Goal: Task Accomplishment & Management: Use online tool/utility

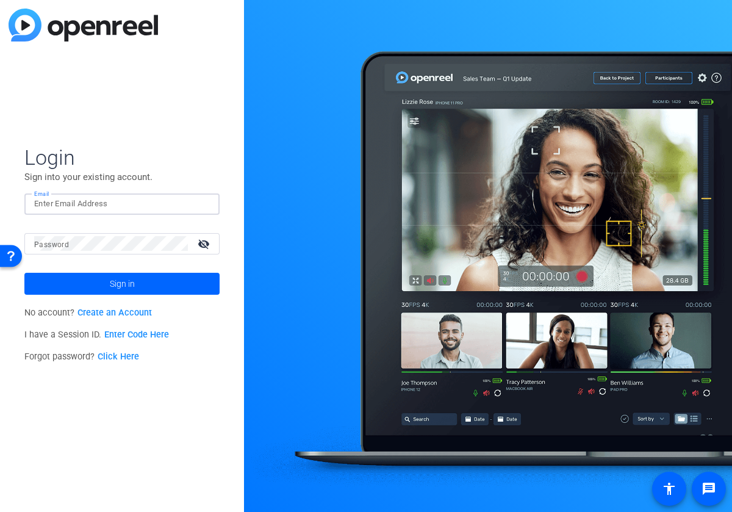
click at [98, 209] on input "Email" at bounding box center [122, 203] width 176 height 15
click at [0, 511] on com-1password-button at bounding box center [0, 512] width 0 height 0
type input "[PERSON_NAME][EMAIL_ADDRESS][DOMAIN_NAME]"
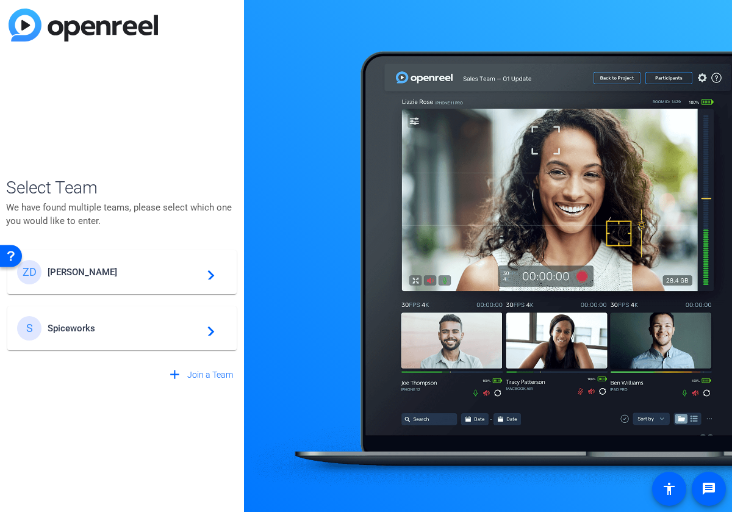
click at [78, 267] on span "[PERSON_NAME]" at bounding box center [124, 272] width 153 height 11
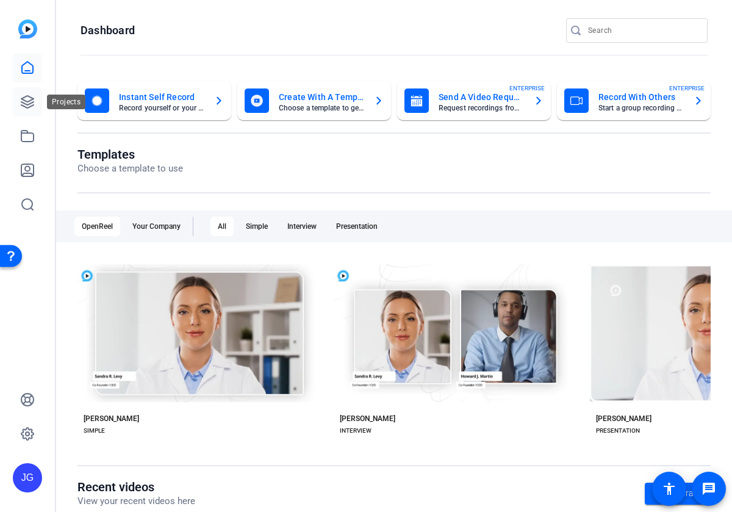
click at [23, 93] on link at bounding box center [27, 101] width 29 height 29
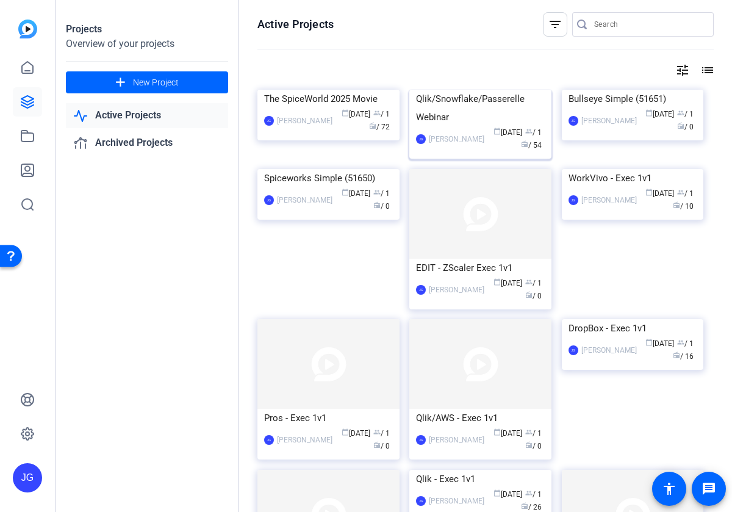
click at [470, 126] on div "Qlik/Snowflake/Passerelle Webinar" at bounding box center [480, 108] width 129 height 37
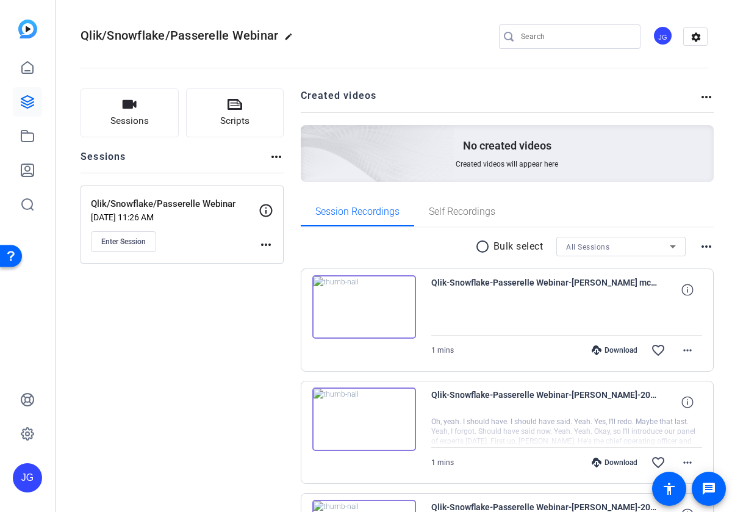
click at [261, 244] on mat-icon "more_horiz" at bounding box center [266, 244] width 15 height 15
click at [136, 240] on div at bounding box center [366, 256] width 732 height 512
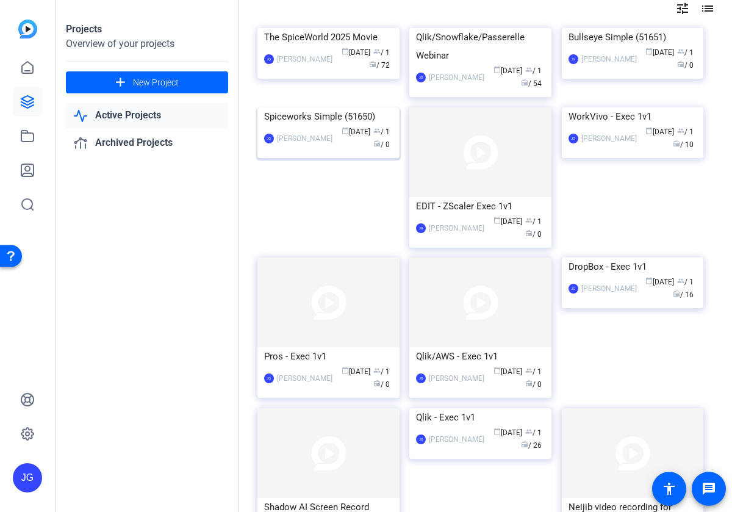
scroll to position [65, 0]
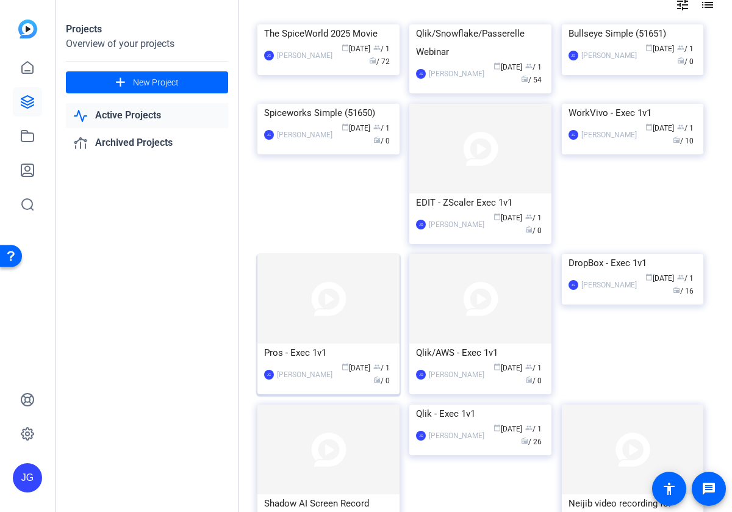
click at [322, 343] on img at bounding box center [328, 299] width 142 height 90
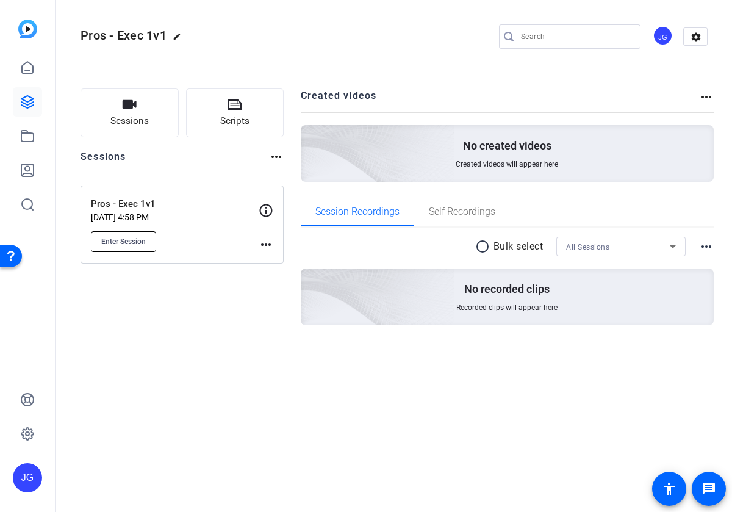
click at [137, 240] on span "Enter Session" at bounding box center [123, 242] width 45 height 10
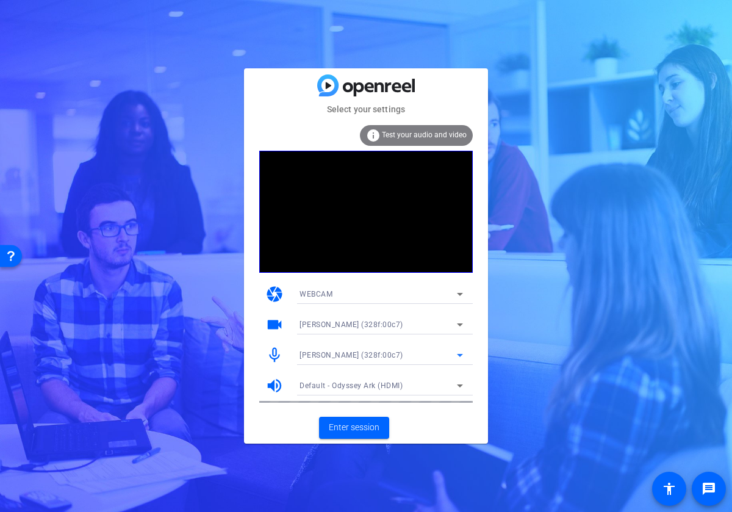
click at [459, 355] on icon at bounding box center [460, 355] width 6 height 3
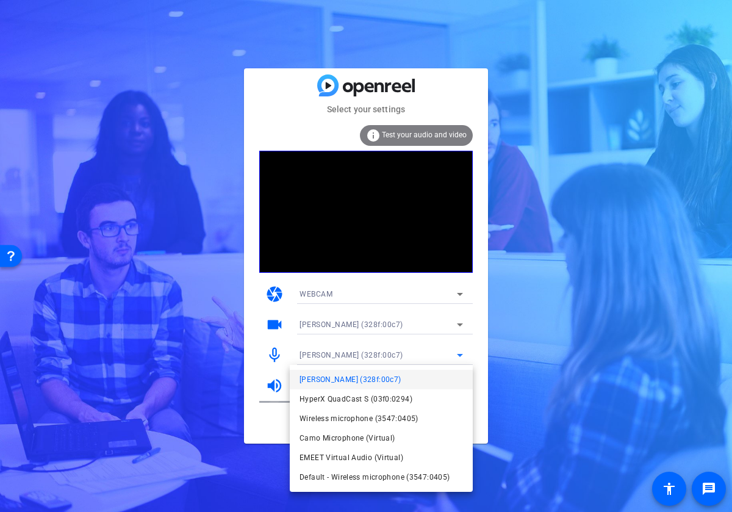
click at [406, 482] on span "Default - Wireless microphone (3547:0405)" at bounding box center [375, 477] width 150 height 15
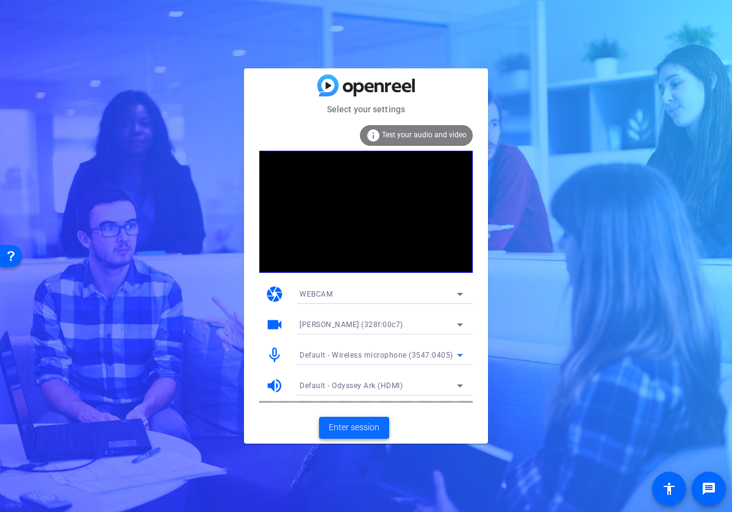
click at [365, 427] on span "Enter session" at bounding box center [354, 427] width 51 height 13
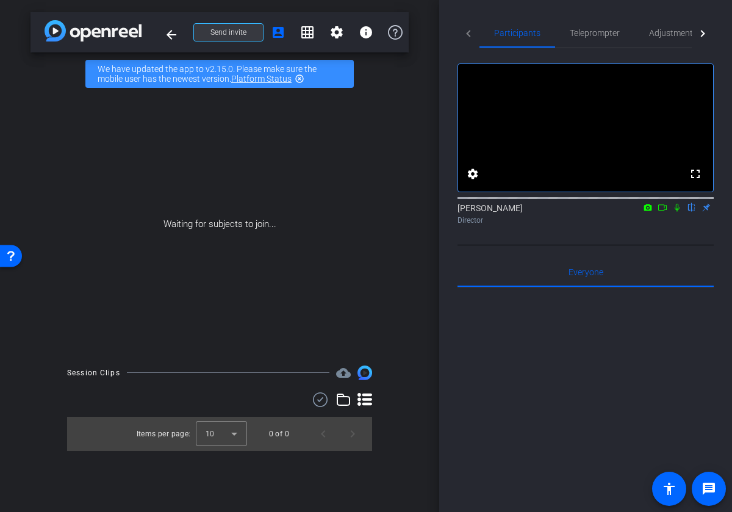
click at [245, 40] on span at bounding box center [228, 32] width 69 height 29
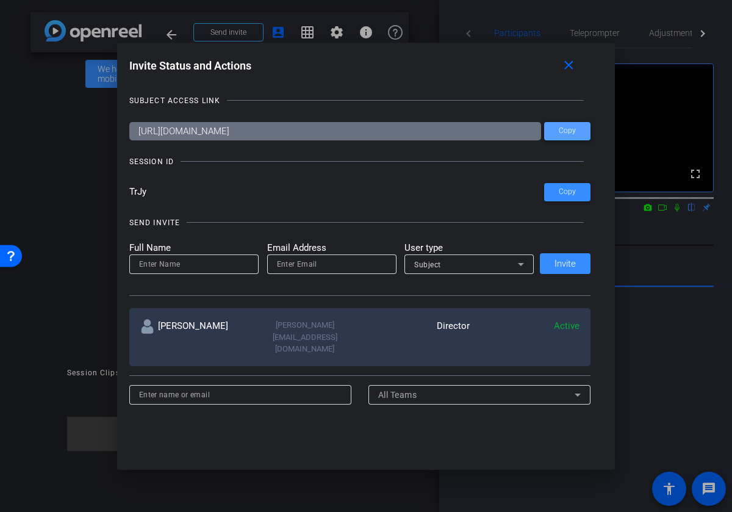
click at [563, 137] on span at bounding box center [567, 131] width 46 height 29
drag, startPoint x: 572, startPoint y: 133, endPoint x: 554, endPoint y: 140, distance: 18.9
click at [571, 133] on span "Copy" at bounding box center [567, 130] width 17 height 9
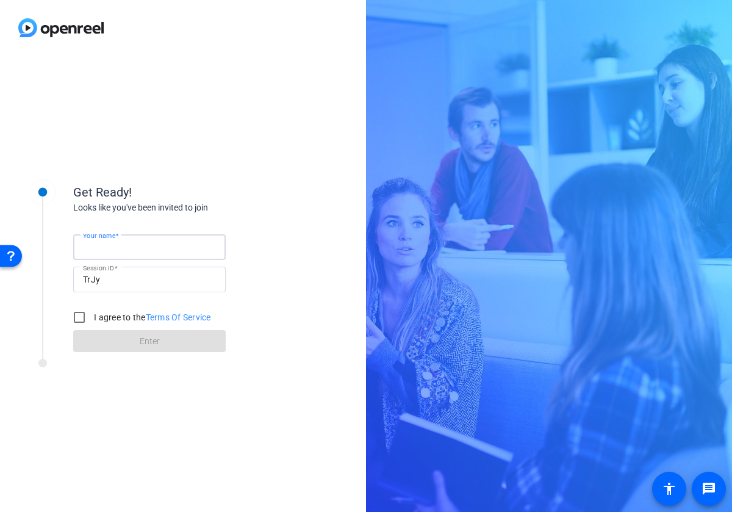
click at [142, 250] on input "Your name" at bounding box center [149, 247] width 133 height 15
type input "Jeff Grettler - Subject"
click at [84, 315] on input "I agree to the Terms Of Service" at bounding box center [79, 316] width 24 height 24
checkbox input "true"
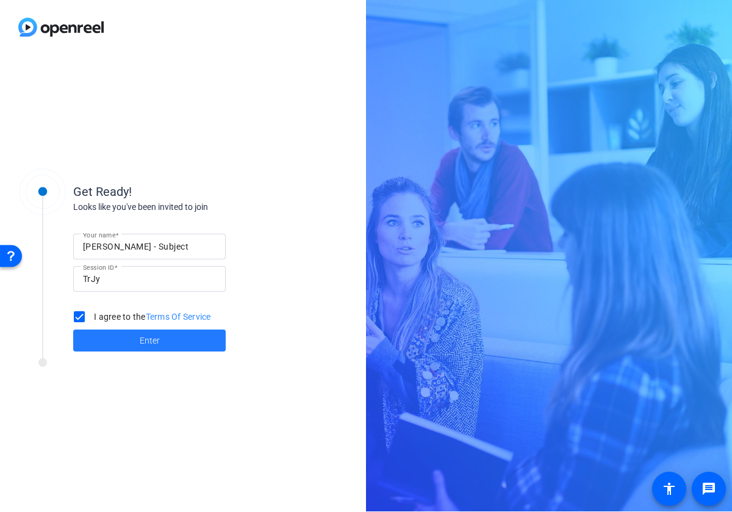
click at [135, 337] on span at bounding box center [149, 340] width 153 height 29
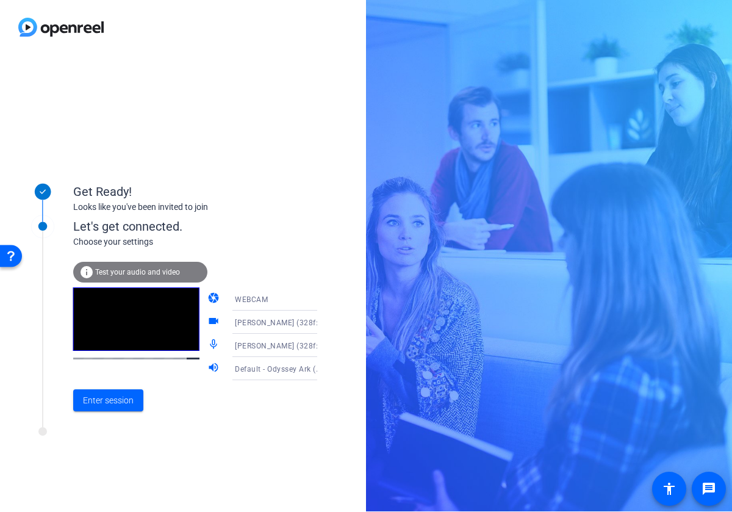
click at [296, 349] on span "EMEET Piko+ (328f:00c7)" at bounding box center [287, 345] width 104 height 10
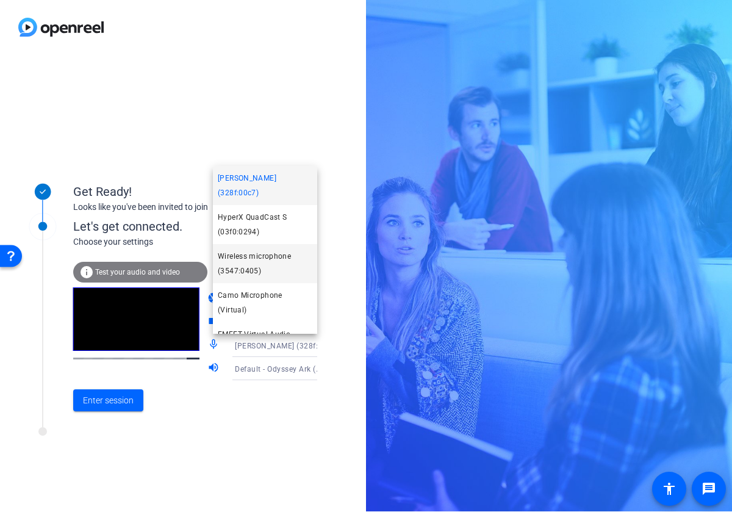
click at [265, 256] on span "Wireless microphone (3547:0405)" at bounding box center [265, 263] width 95 height 29
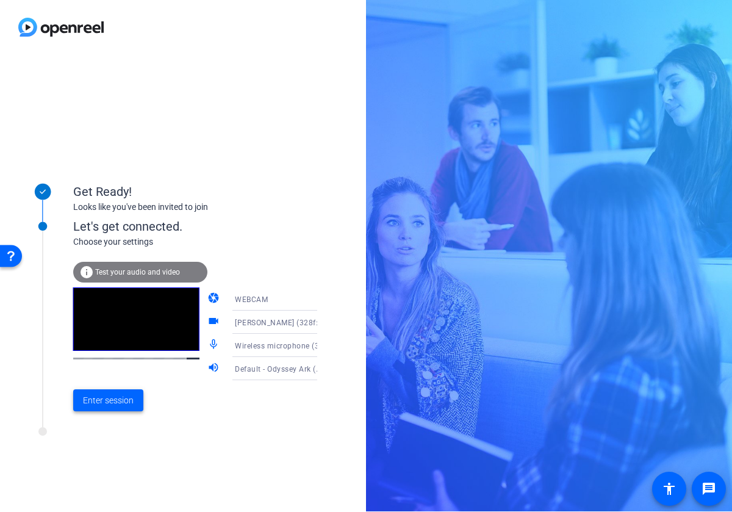
click at [125, 396] on span "Enter session" at bounding box center [108, 400] width 51 height 13
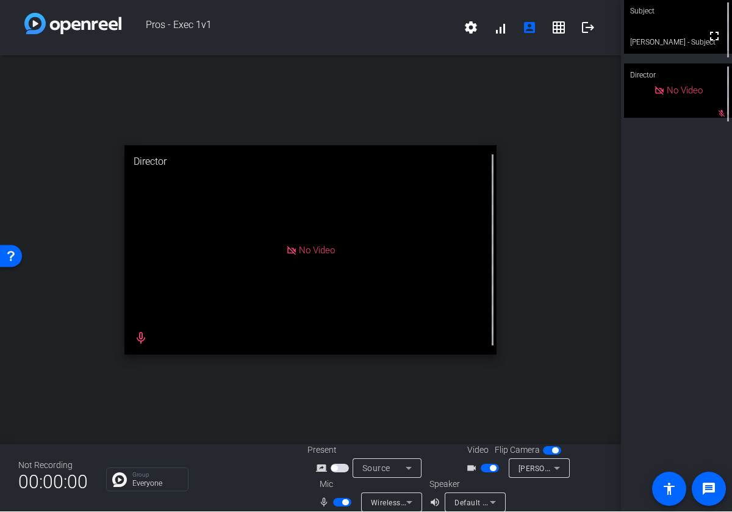
scroll to position [14, 0]
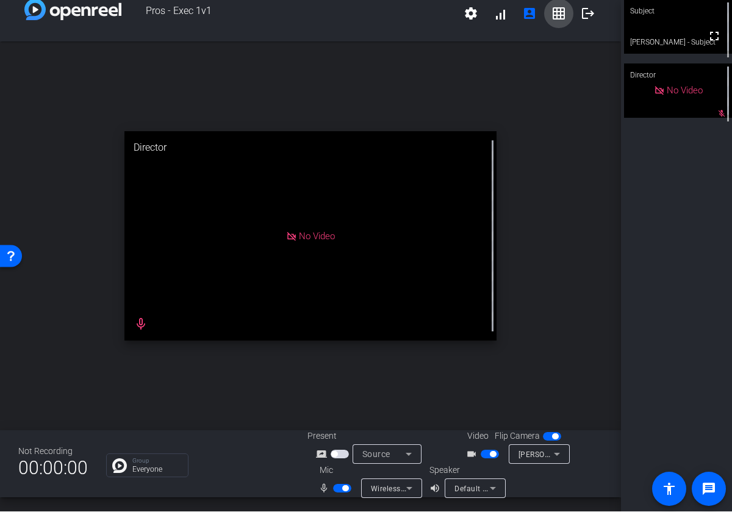
click at [555, 10] on mat-icon "grid_on" at bounding box center [559, 13] width 15 height 15
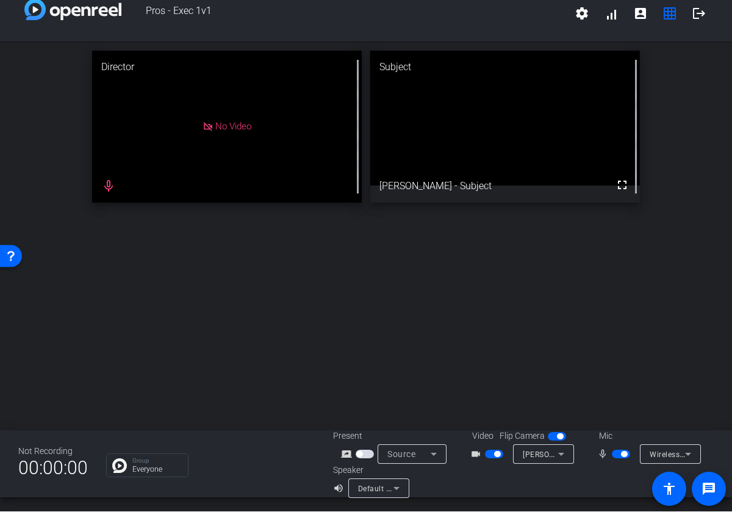
click at [552, 439] on span "button" at bounding box center [557, 436] width 18 height 9
click at [552, 439] on span "button" at bounding box center [551, 436] width 6 height 6
click at [491, 453] on span "button" at bounding box center [494, 454] width 18 height 9
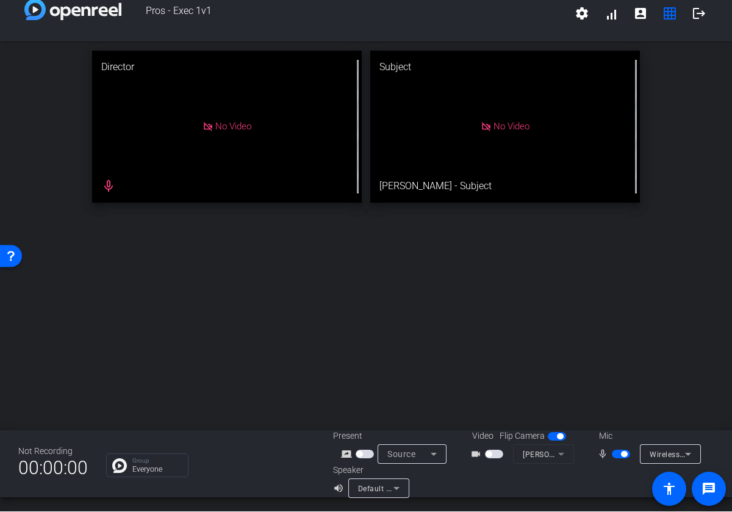
click at [498, 455] on span "button" at bounding box center [494, 454] width 18 height 9
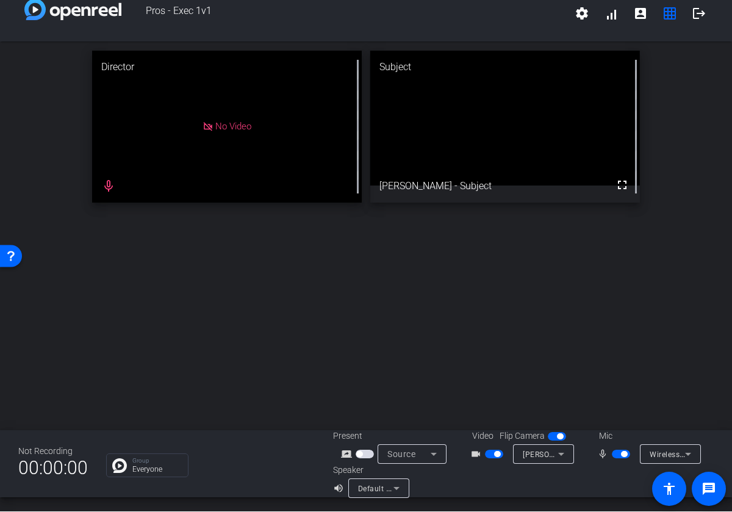
click at [490, 455] on span "button" at bounding box center [494, 454] width 18 height 9
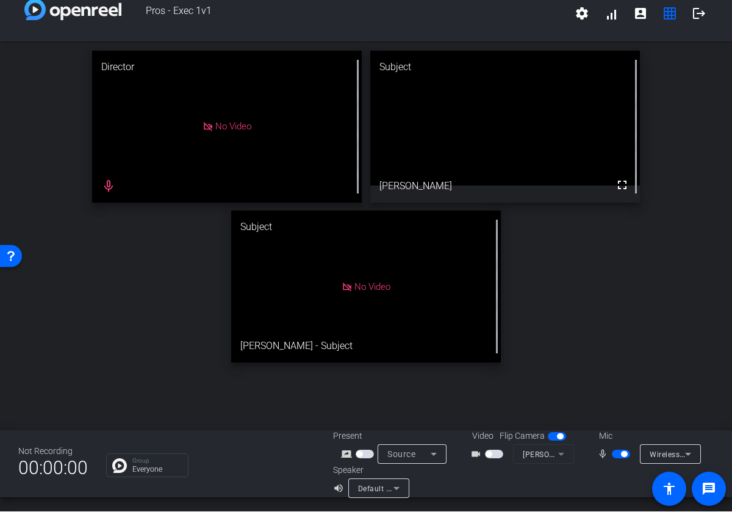
click at [490, 456] on span "button" at bounding box center [489, 454] width 6 height 6
